Goal: Book appointment/travel/reservation

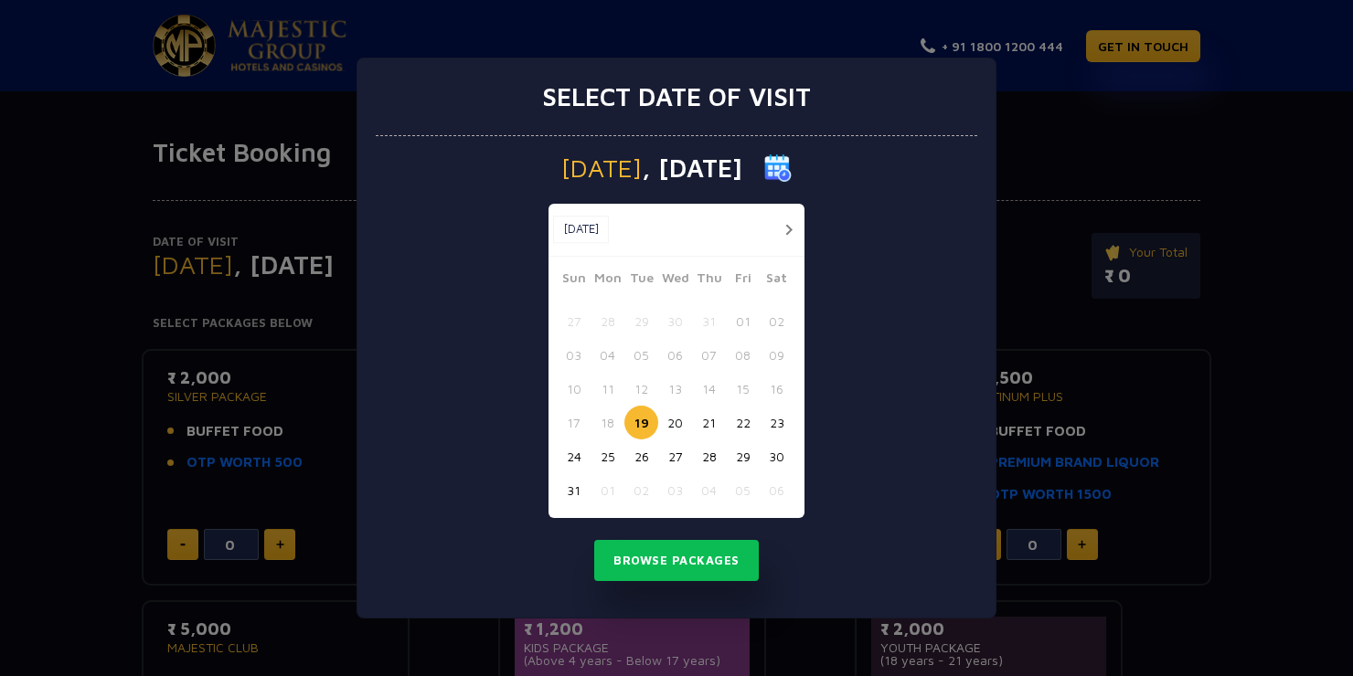
click at [671, 417] on button "20" at bounding box center [675, 423] width 34 height 34
click at [695, 558] on button "Browse Packages" at bounding box center [676, 561] width 164 height 42
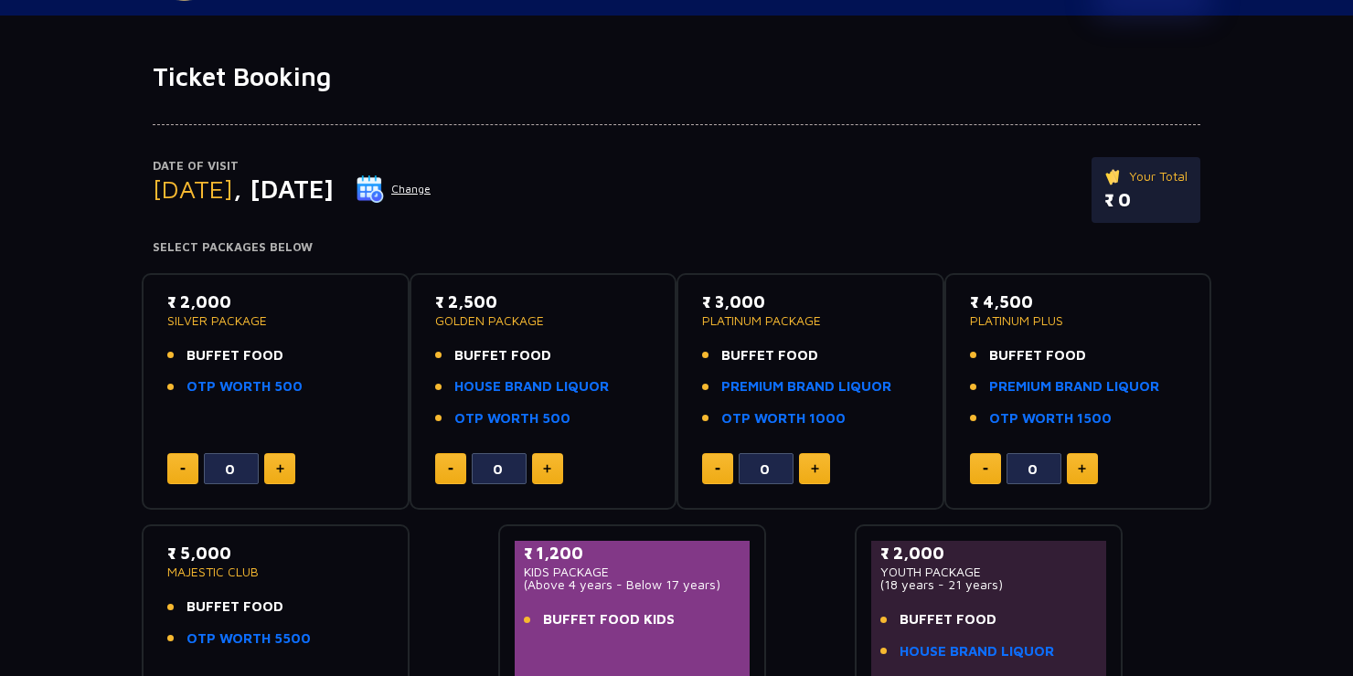
scroll to position [77, 0]
click at [360, 323] on p "SILVER PACKAGE" at bounding box center [275, 319] width 217 height 13
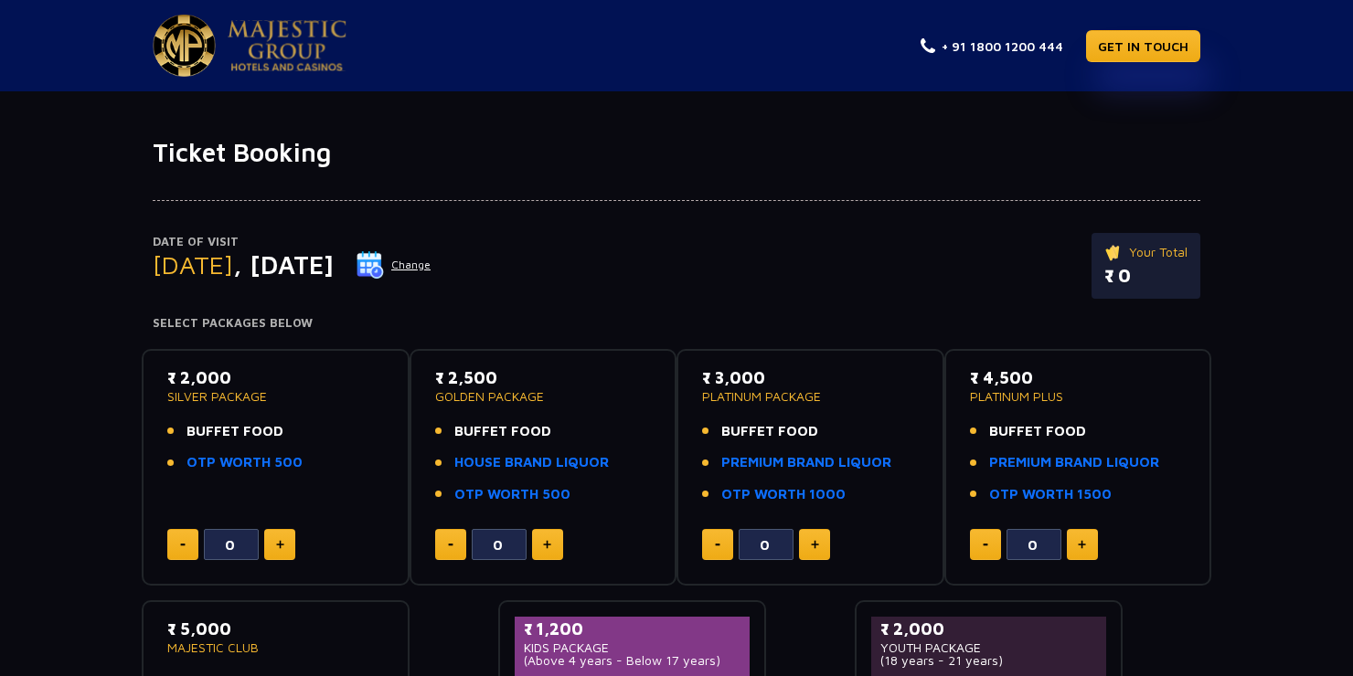
click at [363, 535] on div "0" at bounding box center [275, 544] width 217 height 31
click at [291, 536] on button at bounding box center [279, 544] width 31 height 31
click at [183, 545] on img at bounding box center [182, 545] width 5 height 3
click at [365, 582] on div "₹ 2,000 SILVER PACKAGE BUFFET FOOD OTP WORTH 500 0" at bounding box center [276, 468] width 268 height 238
click at [282, 545] on img at bounding box center [280, 544] width 8 height 9
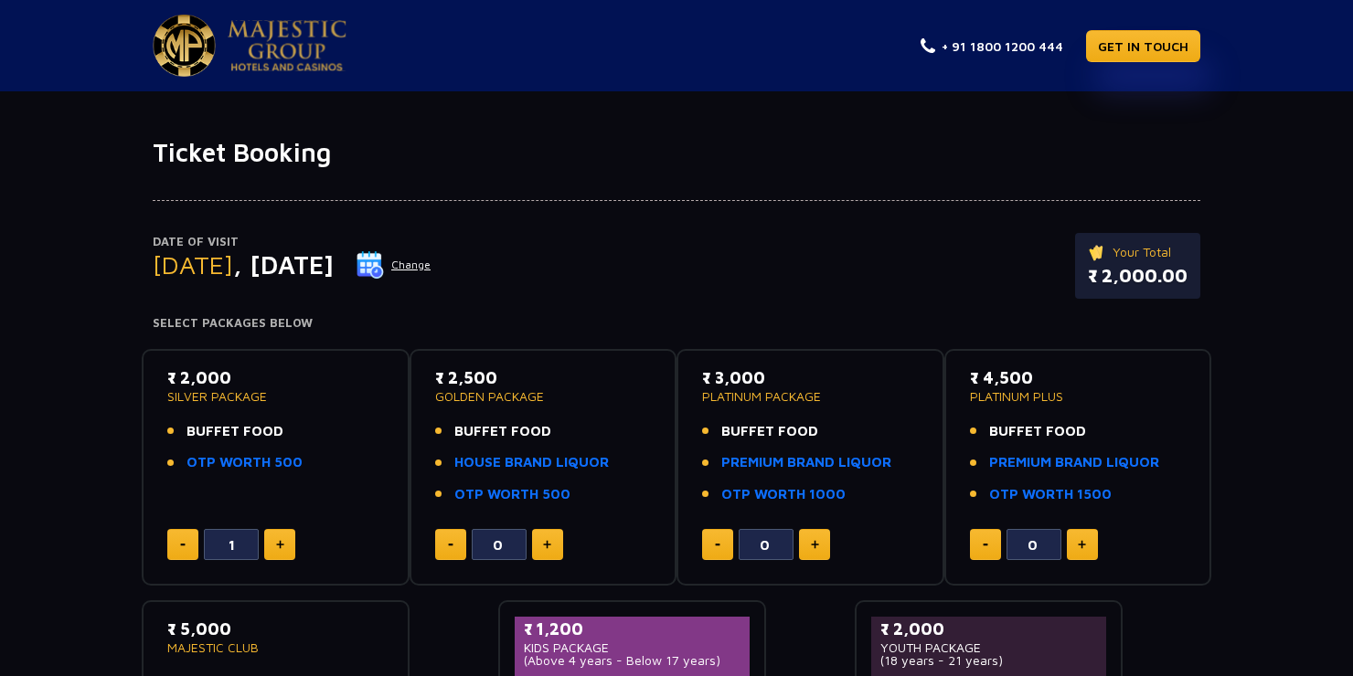
click at [167, 549] on button at bounding box center [182, 544] width 31 height 31
type input "0"
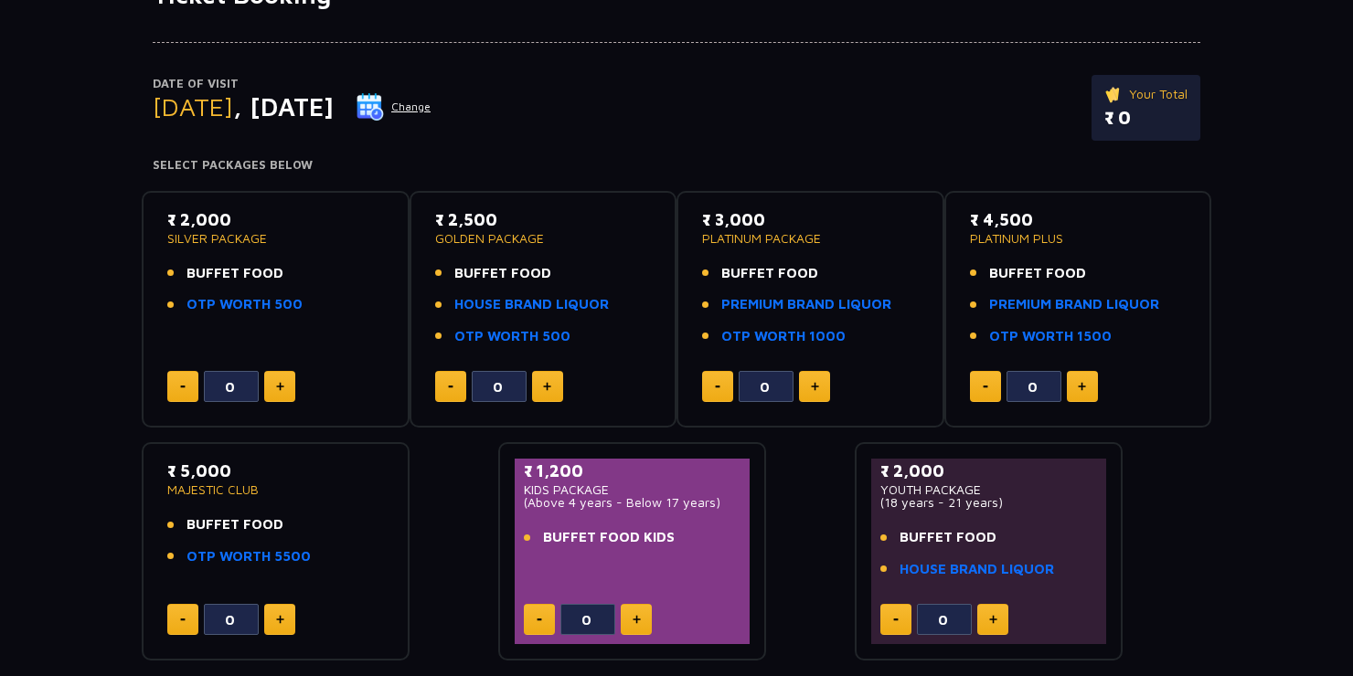
scroll to position [275, 0]
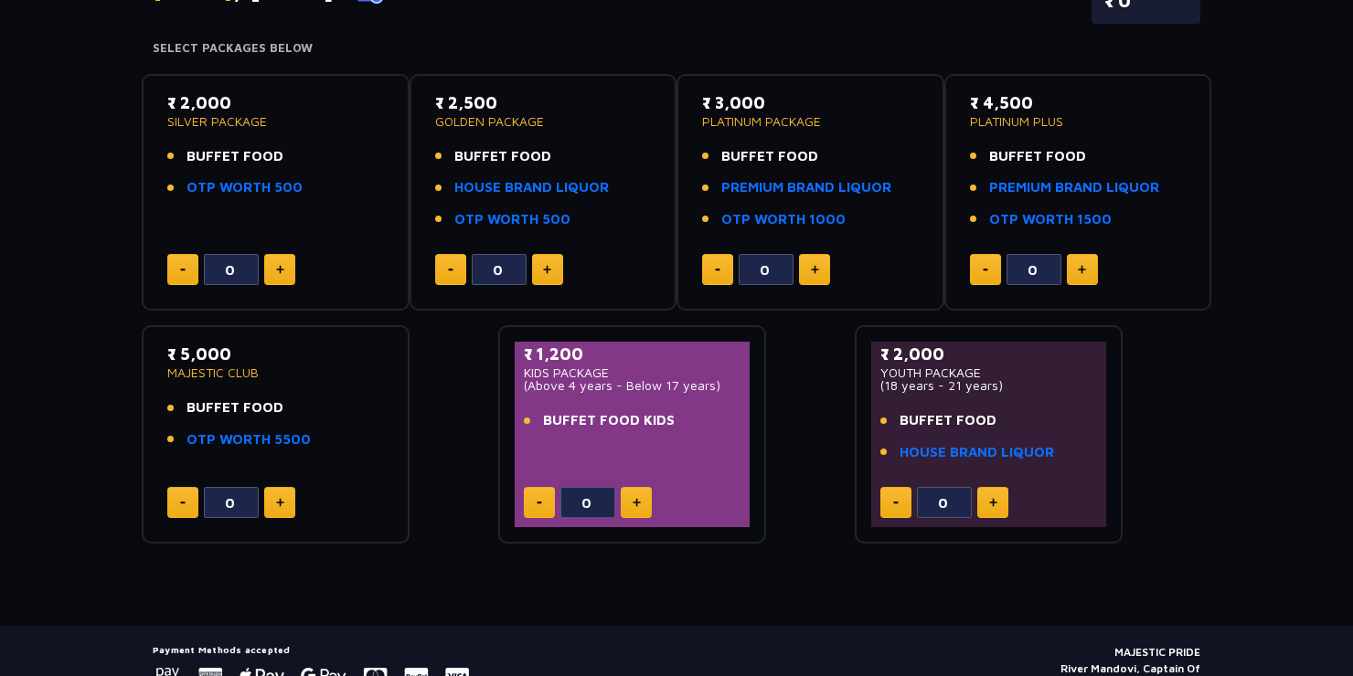
click at [277, 503] on img at bounding box center [280, 502] width 8 height 9
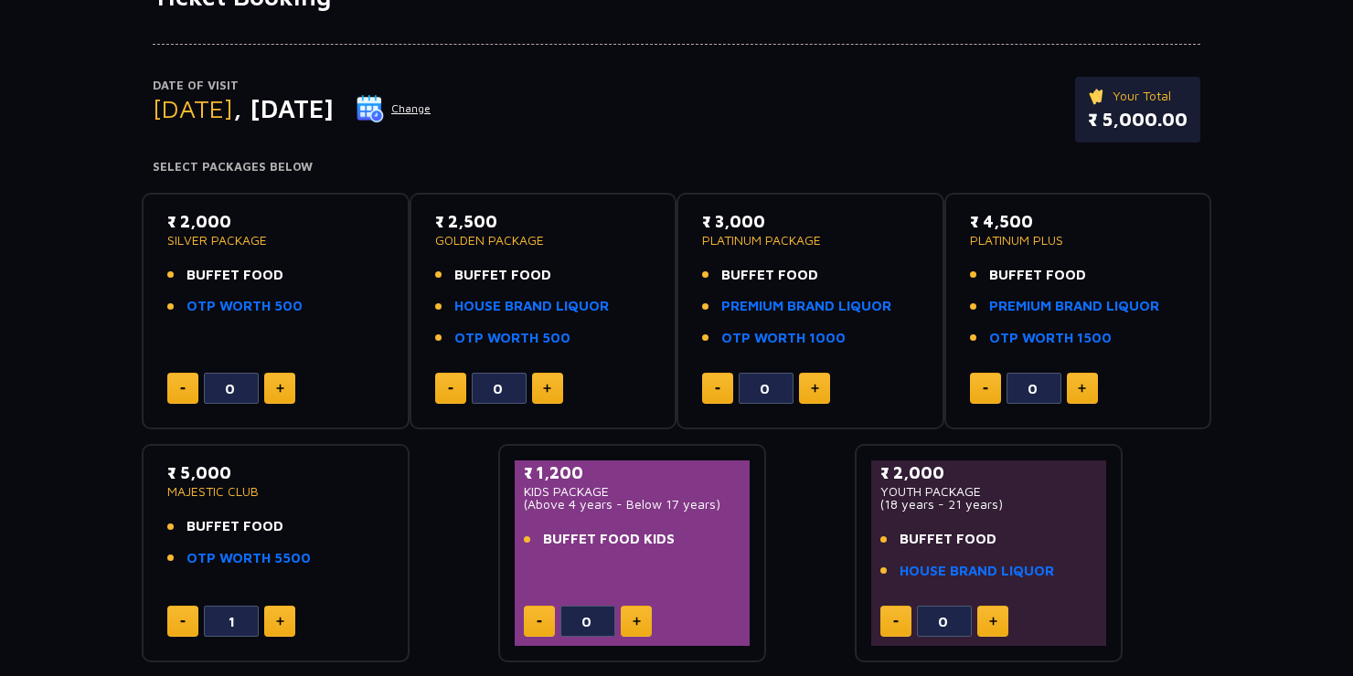
scroll to position [156, 0]
click at [184, 610] on button at bounding box center [182, 621] width 31 height 31
type input "0"
